Goal: Transaction & Acquisition: Purchase product/service

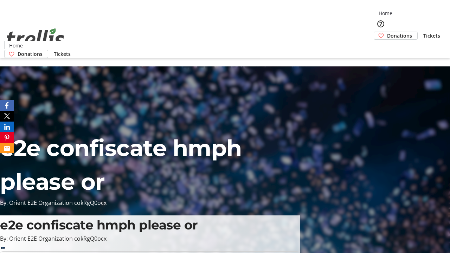
click at [387, 32] on span "Donations" at bounding box center [399, 35] width 25 height 7
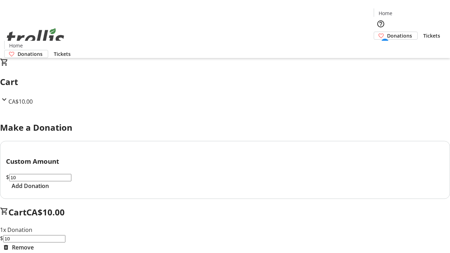
select select "CA"
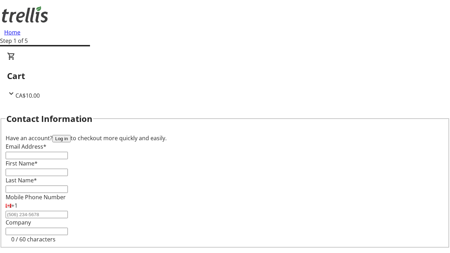
click at [71, 135] on button "Log in" at bounding box center [61, 138] width 18 height 7
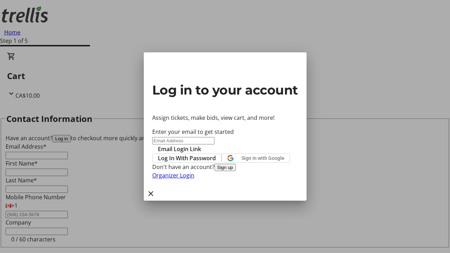
click at [236, 171] on button "Sign up" at bounding box center [225, 167] width 21 height 7
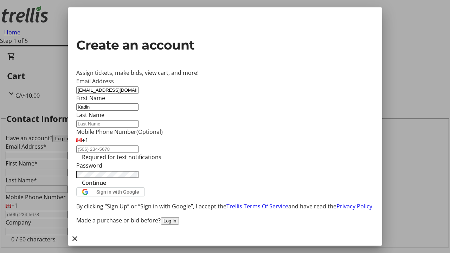
type input "Kadin"
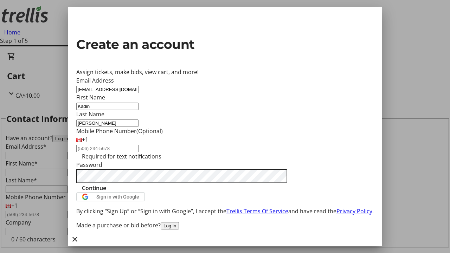
type input "[PERSON_NAME]"
click at [106, 192] on span "Continue" at bounding box center [94, 188] width 24 height 8
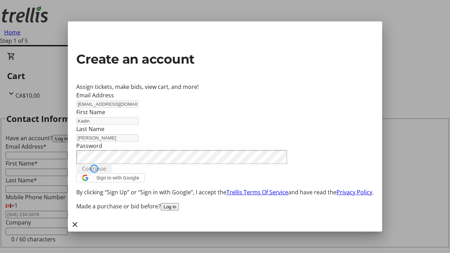
type input "[EMAIL_ADDRESS][DOMAIN_NAME]"
type input "Kadin"
type input "[PERSON_NAME]"
select select "CA"
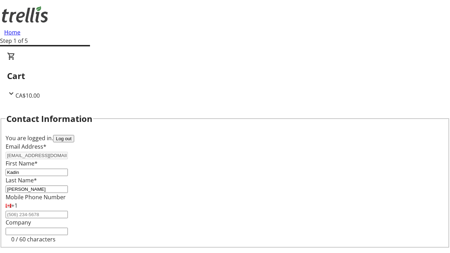
type input "[STREET_ADDRESS][PERSON_NAME]"
type input "Kelowna"
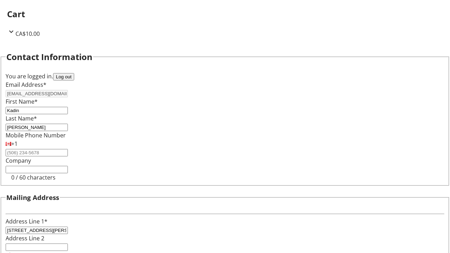
select select "CA"
